Goal: Information Seeking & Learning: Learn about a topic

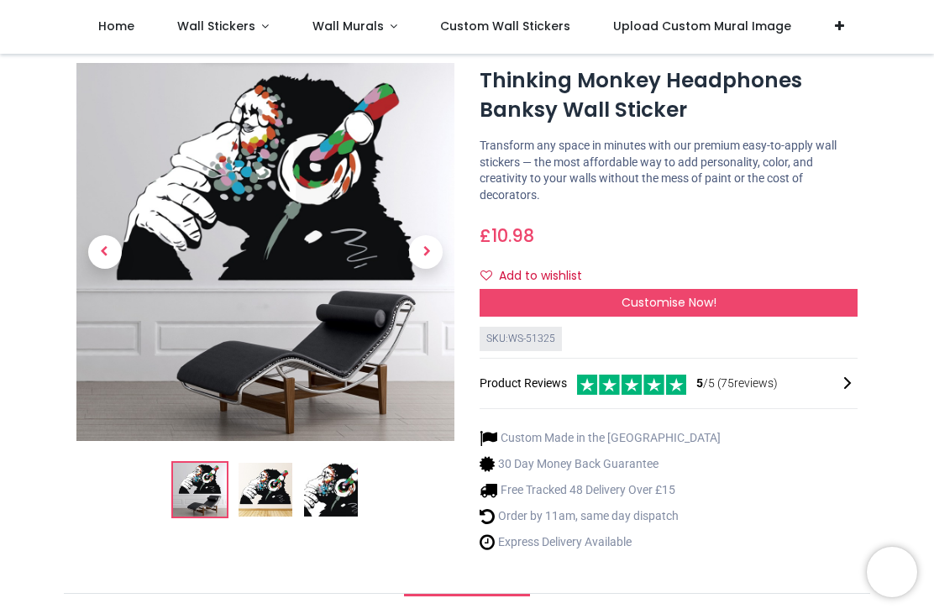
scroll to position [45, 0]
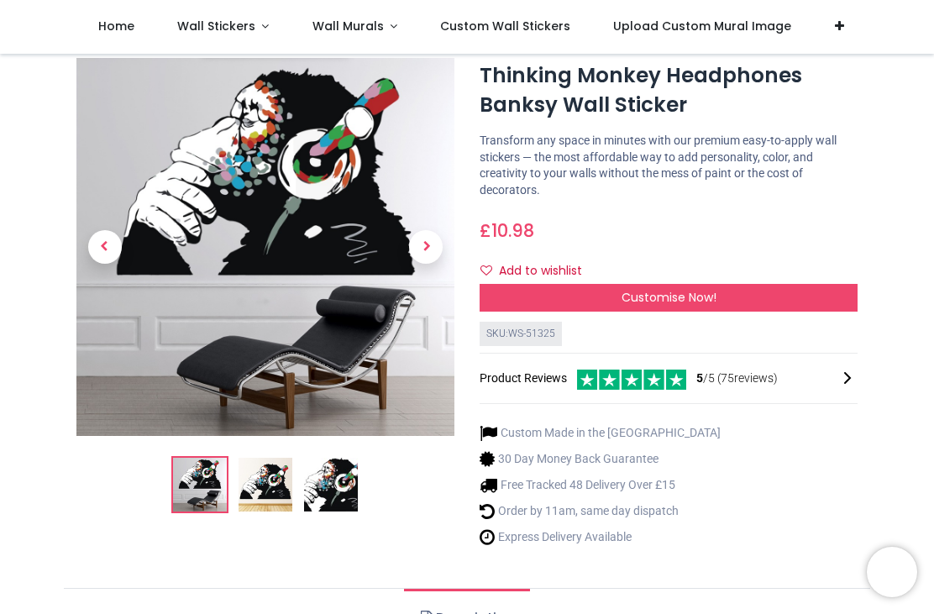
click at [277, 485] on img at bounding box center [266, 485] width 54 height 54
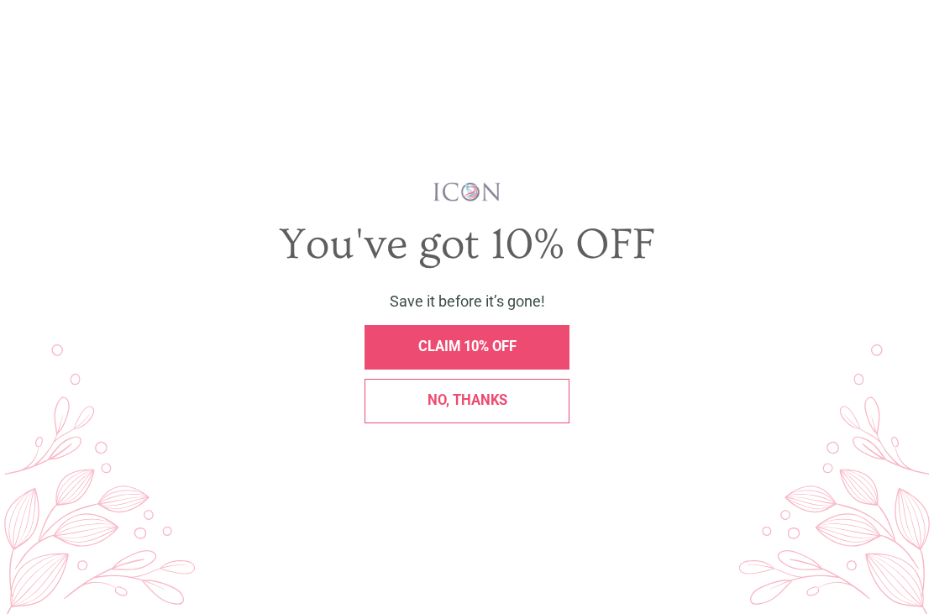
scroll to position [0, 0]
click at [455, 370] on div "CLAIM 10% OFF" at bounding box center [467, 347] width 205 height 45
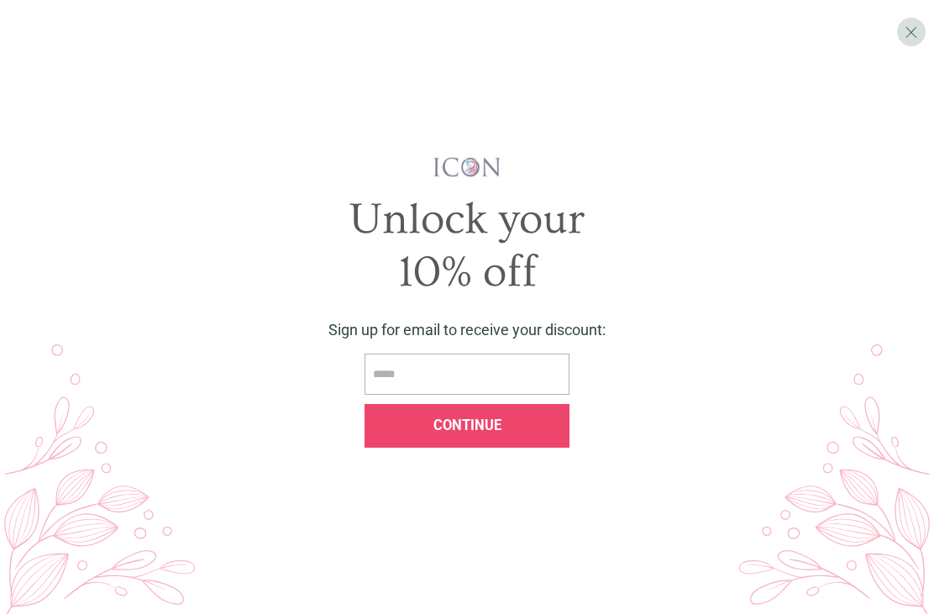
click at [920, 41] on div "X" at bounding box center [911, 32] width 29 height 29
click at [917, 41] on div "X" at bounding box center [911, 32] width 29 height 29
click at [923, 31] on div "X" at bounding box center [911, 32] width 29 height 29
click at [923, 36] on div "X" at bounding box center [911, 32] width 29 height 29
click at [911, 33] on span "X" at bounding box center [911, 32] width 13 height 19
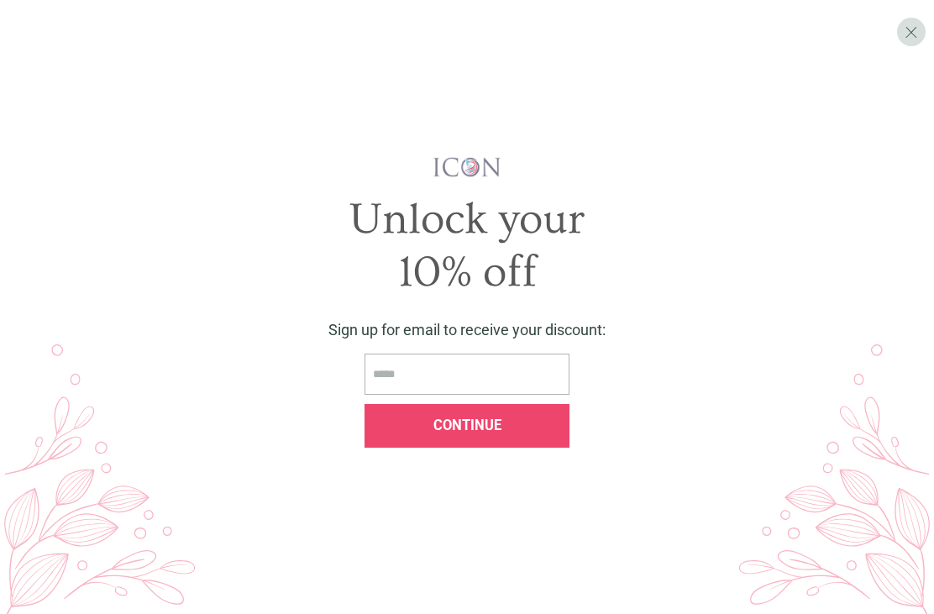
click at [468, 443] on div "Continue" at bounding box center [467, 426] width 205 height 45
click at [500, 434] on span "Continue" at bounding box center [468, 426] width 68 height 16
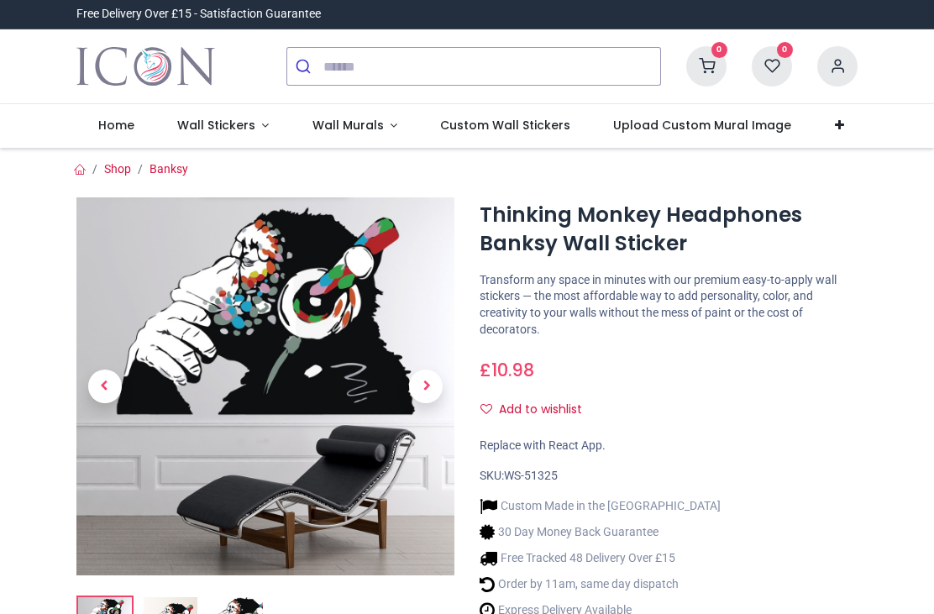
scroll to position [184, 0]
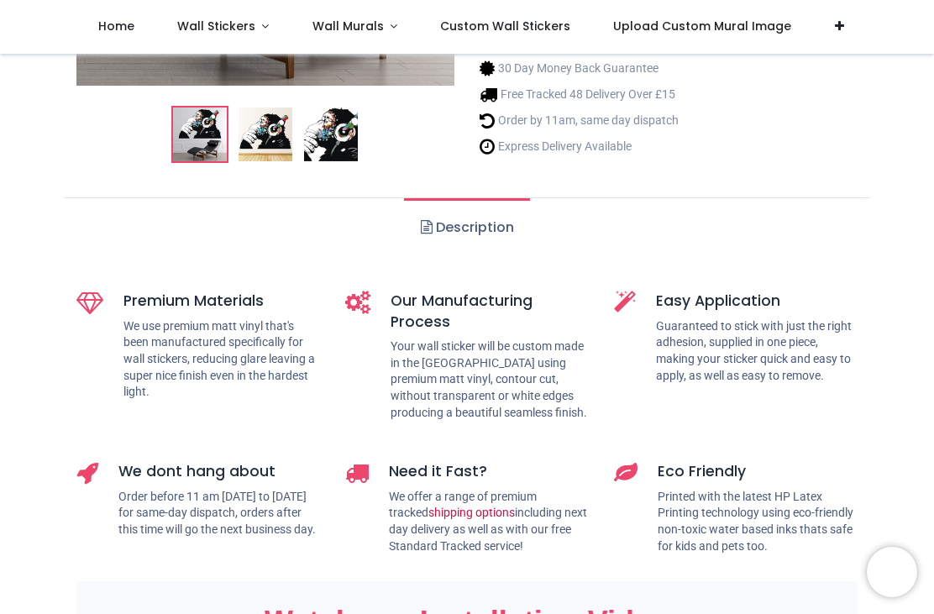
click at [466, 350] on div "Shop Banksy cm" at bounding box center [467, 537] width 934 height 1838
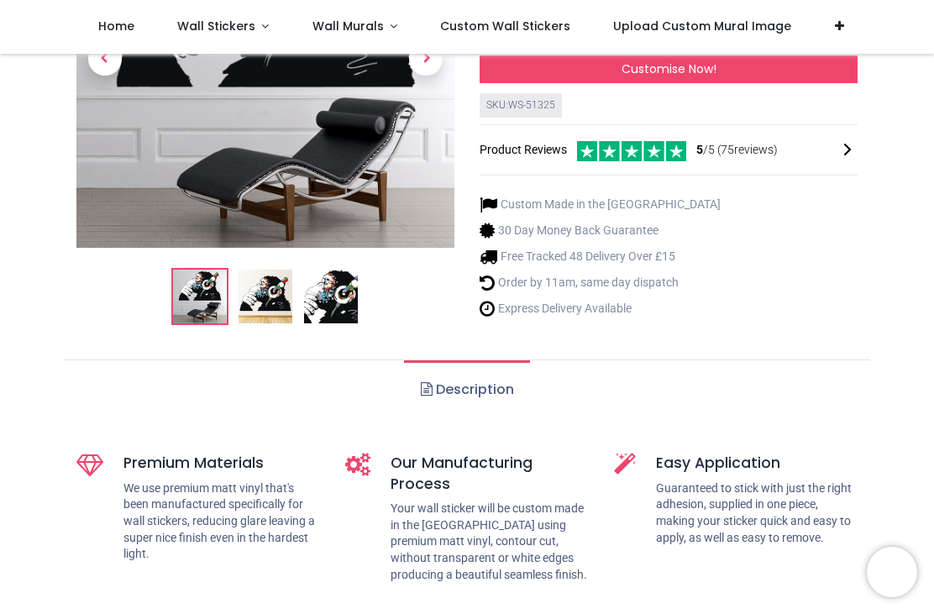
click at [430, 390] on span at bounding box center [427, 388] width 12 height 13
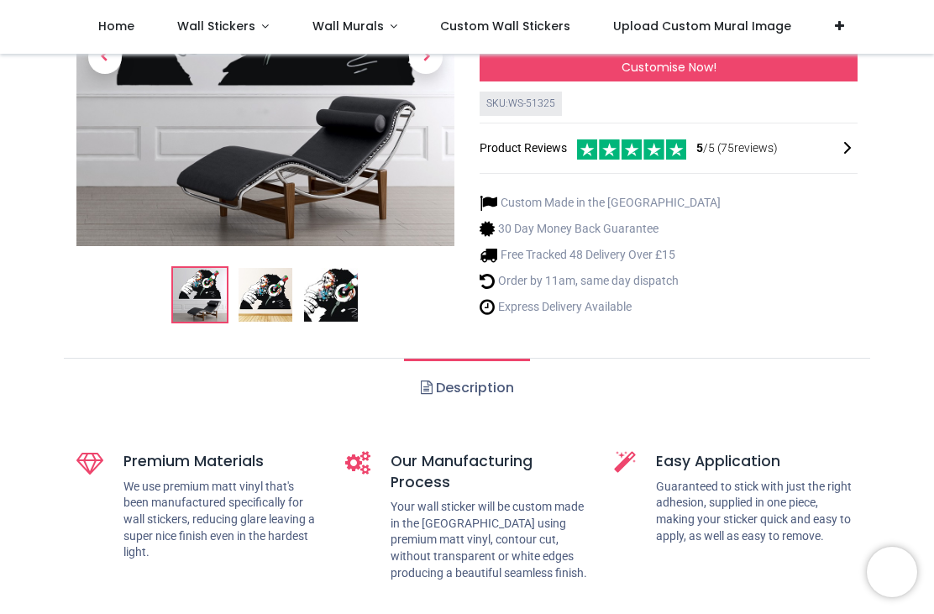
scroll to position [273, 0]
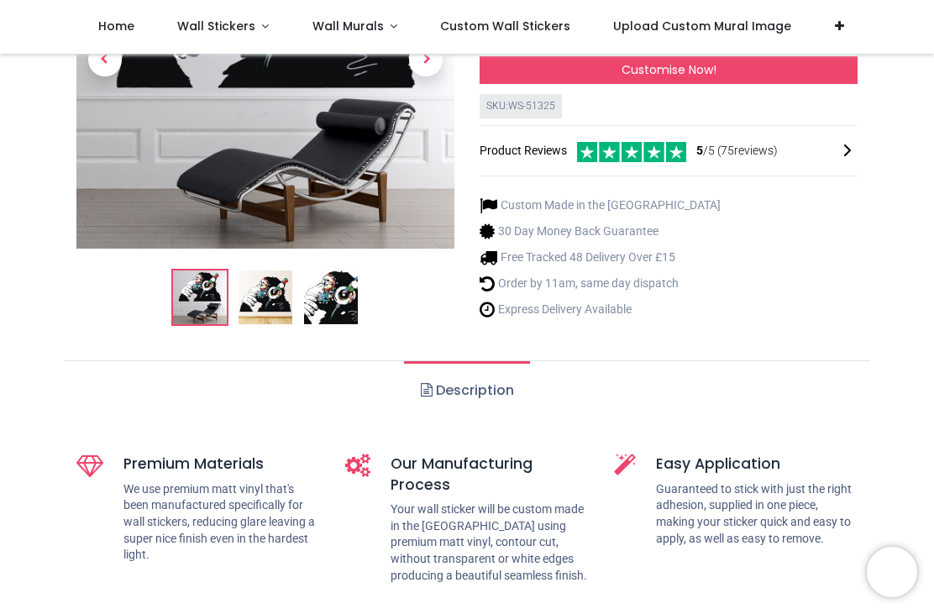
click at [578, 366] on ul "Description" at bounding box center [467, 390] width 807 height 60
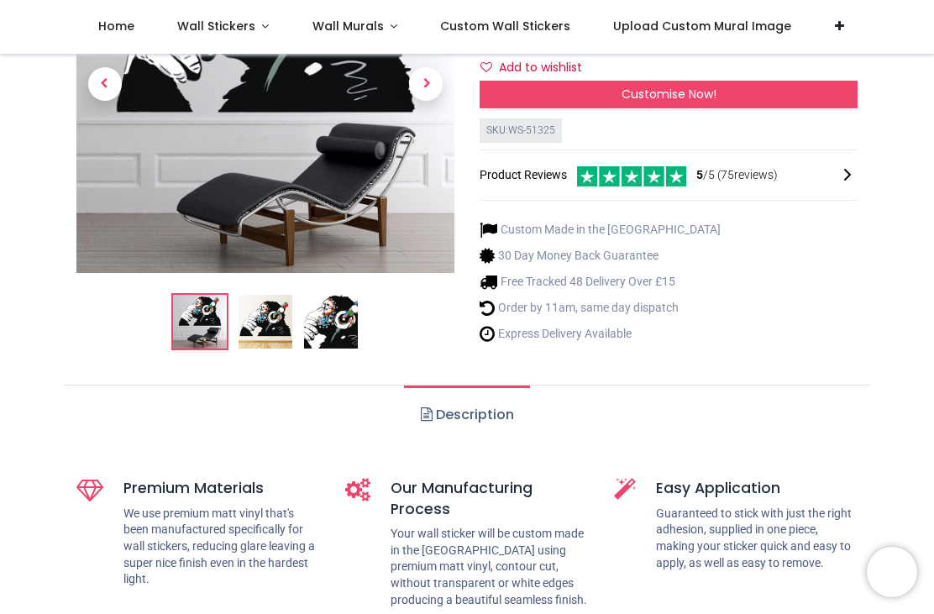
scroll to position [221, 0]
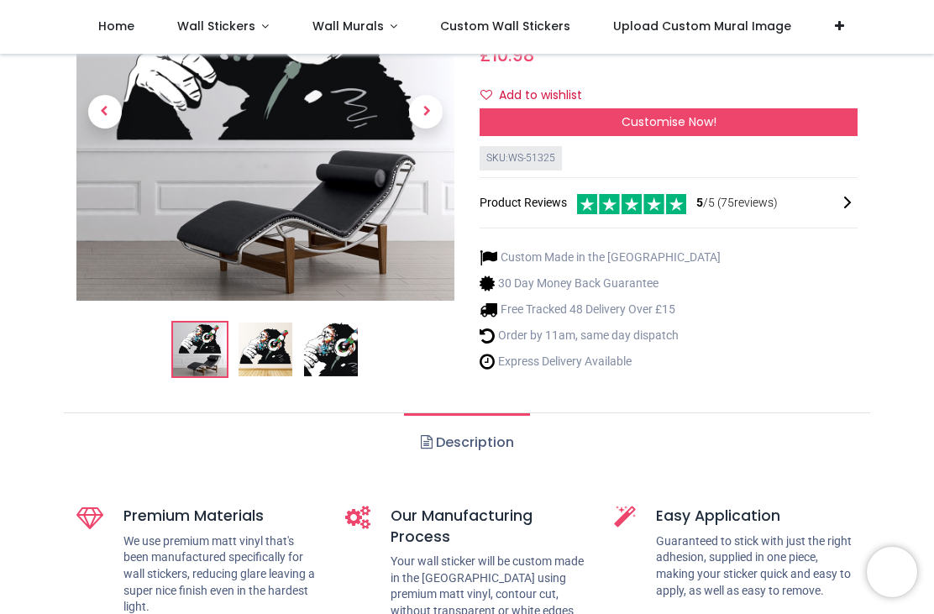
click at [455, 445] on link "Description" at bounding box center [466, 442] width 125 height 59
click at [424, 439] on span at bounding box center [427, 441] width 12 height 13
click at [467, 436] on link "Description" at bounding box center [466, 442] width 125 height 59
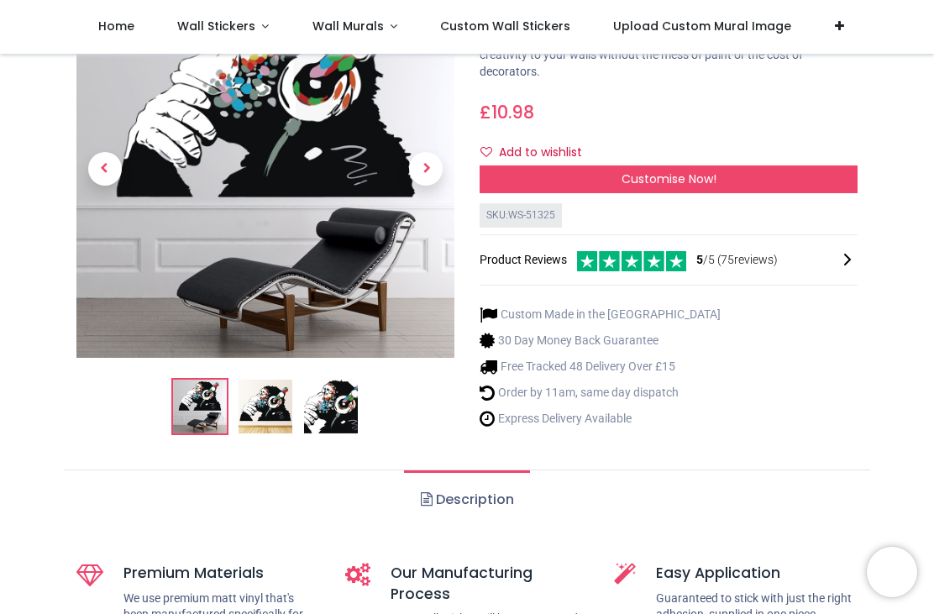
scroll to position [163, 0]
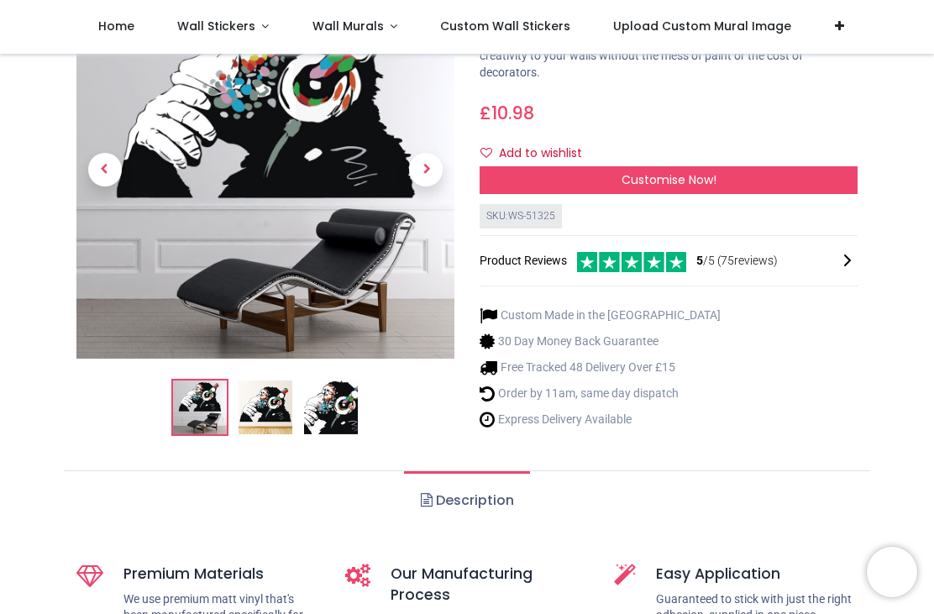
click at [490, 500] on link "Description" at bounding box center [466, 500] width 125 height 59
click at [430, 502] on span at bounding box center [427, 499] width 12 height 13
